Goal: Task Accomplishment & Management: Manage account settings

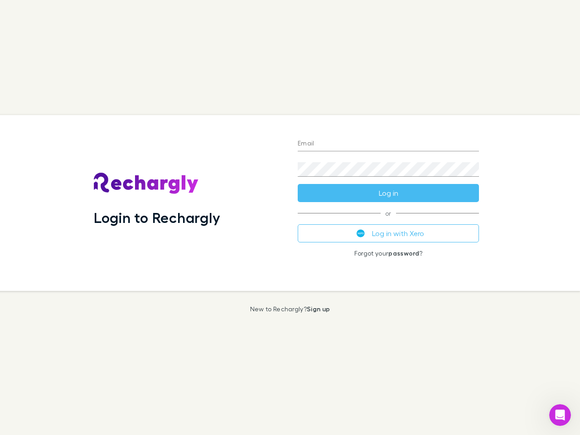
click at [290, 218] on div "Login to Rechargly" at bounding box center [189, 203] width 204 height 176
click at [388, 144] on input "Email" at bounding box center [388, 144] width 181 height 15
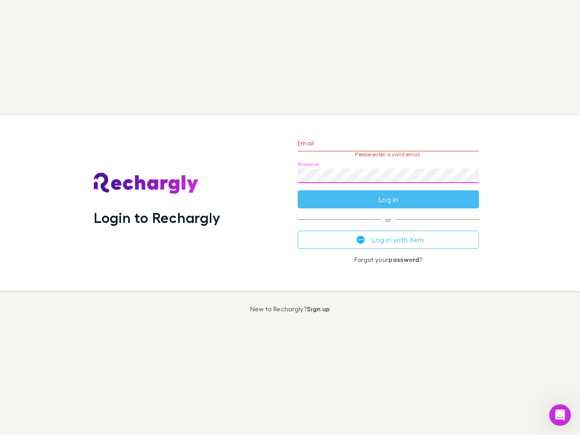
click at [388, 193] on form "Email Please enter a valid email. Password Log in" at bounding box center [388, 169] width 181 height 79
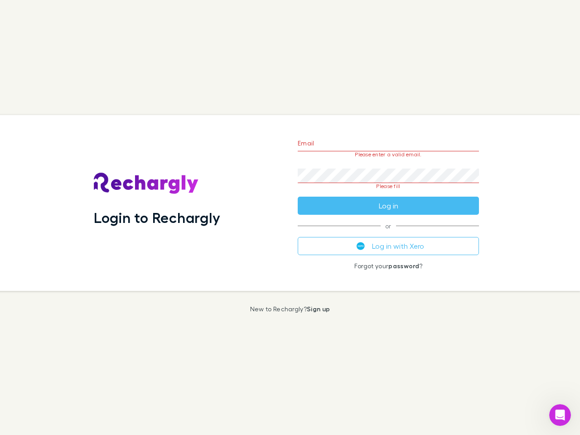
click at [388, 233] on div "Email Please enter a valid email. Password Please fill Log in or Log in with Xe…" at bounding box center [389, 203] width 196 height 176
click at [560, 415] on icon "Open Intercom Messenger" at bounding box center [560, 415] width 15 height 15
